Goal: Task Accomplishment & Management: Manage account settings

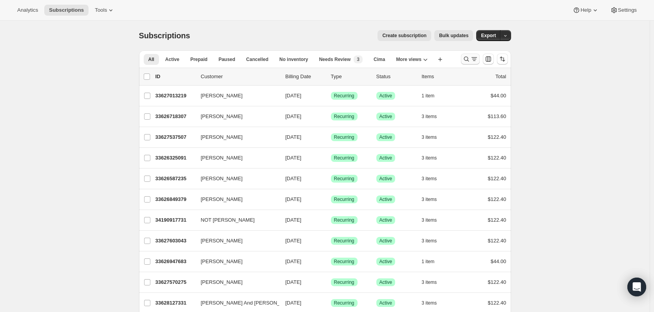
click at [472, 62] on icon "Search and filter results" at bounding box center [474, 59] width 8 height 8
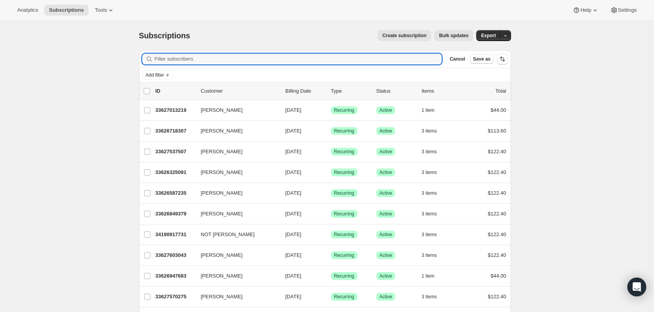
paste input "Verne Stuessy"
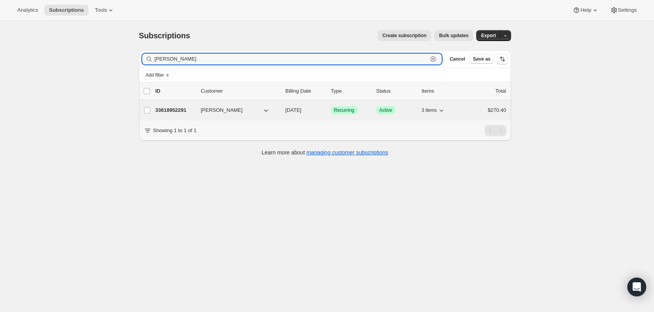
type input "Verne Stuessy"
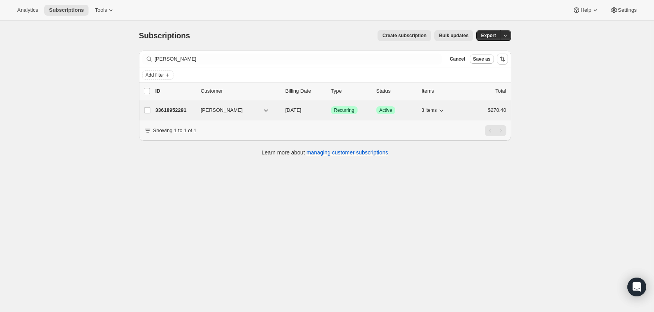
click at [164, 108] on p "33618952291" at bounding box center [174, 110] width 39 height 8
